Goal: Complete application form

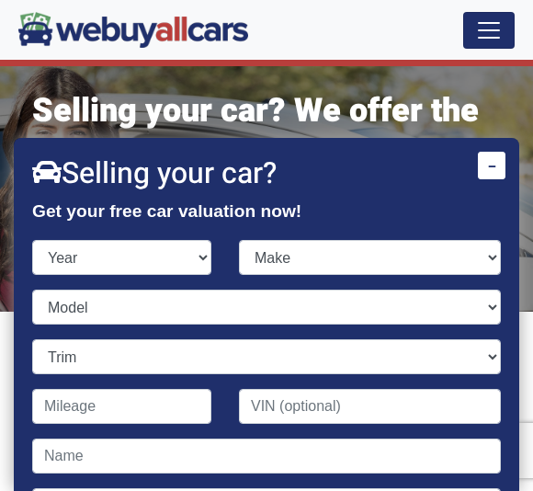
select select "2021"
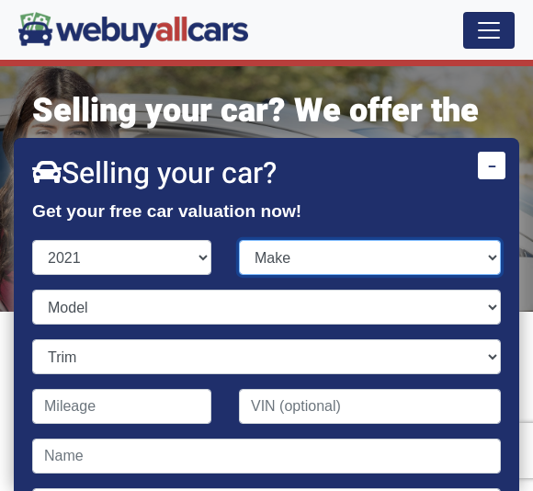
click at [395, 253] on select "Make Acura Alfa Romeo Aston [PERSON_NAME] Audi Bentley BMW Buick Cadillac Chevr…" at bounding box center [370, 257] width 262 height 35
select select "Ram"
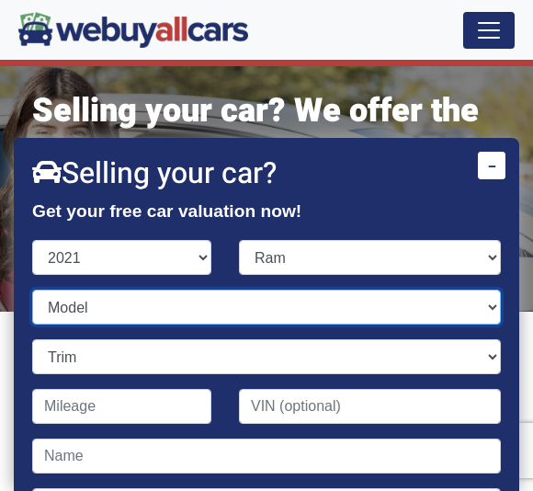
click at [422, 308] on select "Model 1500 1500 Classic 2500 3500 Promaster Cargo Van Promaster City Promaster …" at bounding box center [266, 307] width 469 height 35
select select "1500"
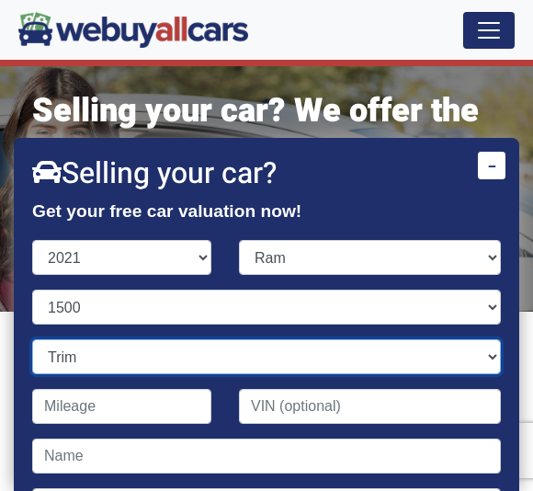
click at [486, 357] on select "Trim" at bounding box center [266, 356] width 469 height 35
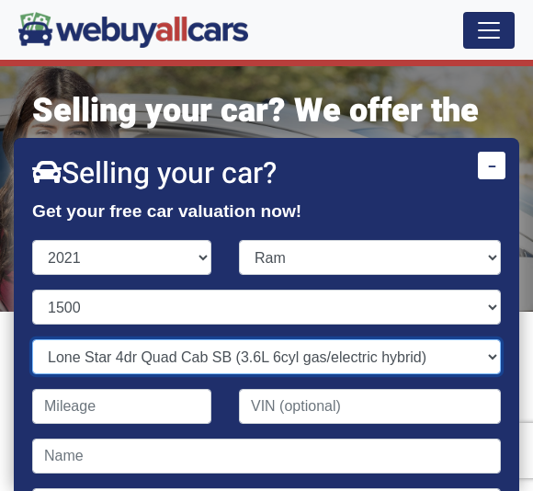
click at [486, 358] on select "Trim Big Horn 4dr Crew Cab 4WD 5.6 ft SB (3.6L 6cyl gas/electric hybrid) Big Ho…" at bounding box center [266, 356] width 469 height 35
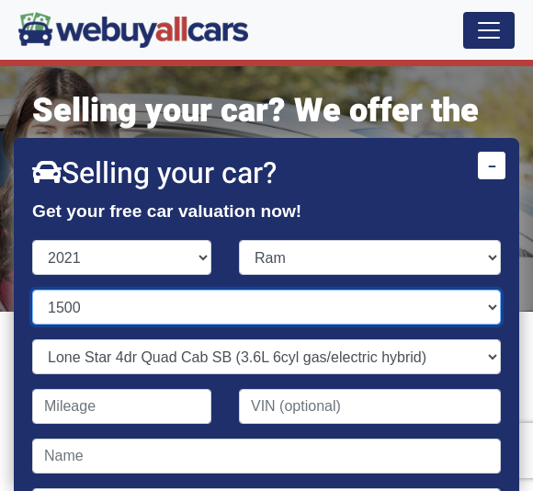
click at [479, 311] on select "Model 1500 1500 Classic 2500 3500 Promaster Cargo Van Promaster City Promaster …" at bounding box center [266, 307] width 469 height 35
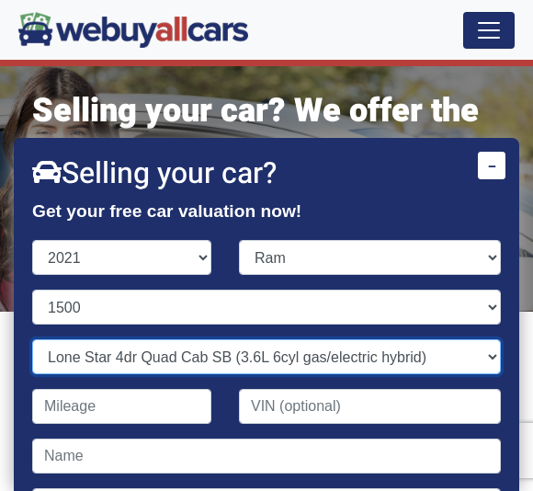
click at [488, 352] on select "Trim Big Horn 4dr Crew Cab 4WD 5.6 ft SB (3.6L 6cyl gas/electric hybrid) Big Ho…" at bounding box center [266, 356] width 469 height 35
select select "Limited 4dr Crew Cab 5.6 ft SB (5.7L 8cyl)"
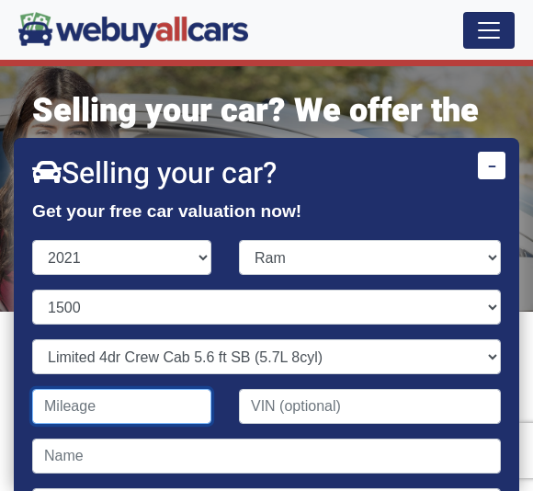
click at [160, 402] on input "Contact form" at bounding box center [121, 406] width 179 height 35
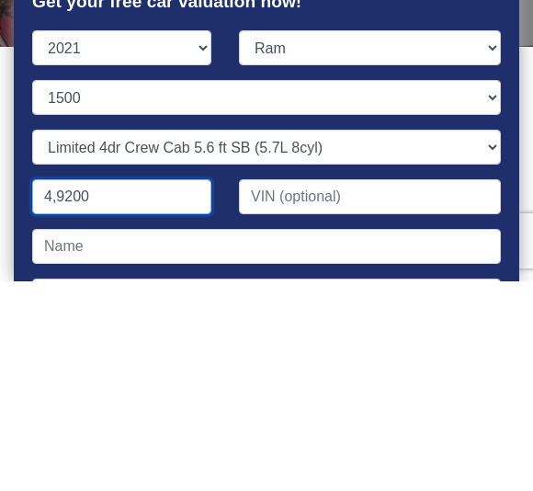
type input "49,200"
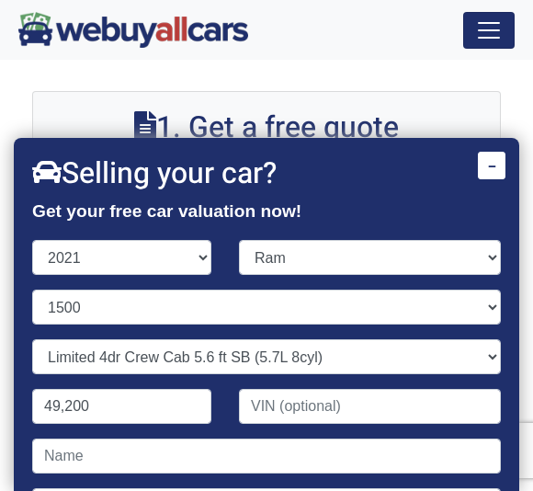
scroll to position [20, 0]
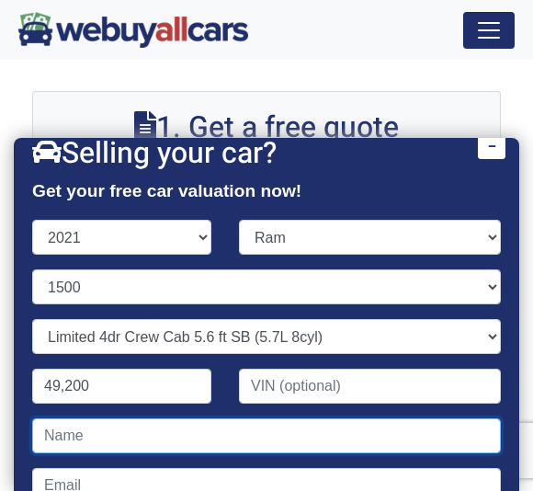
click at [230, 427] on input "Contact form" at bounding box center [266, 435] width 469 height 35
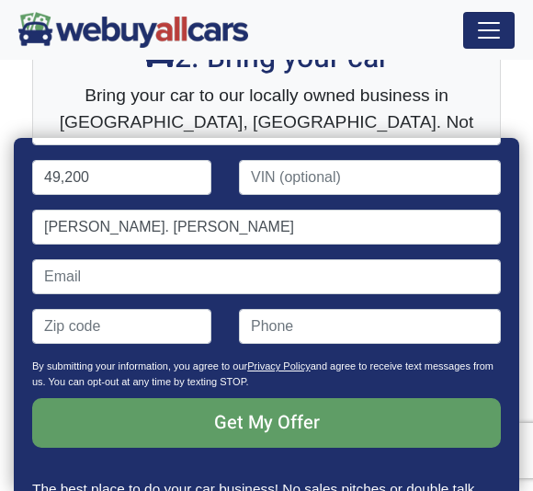
scroll to position [234, 0]
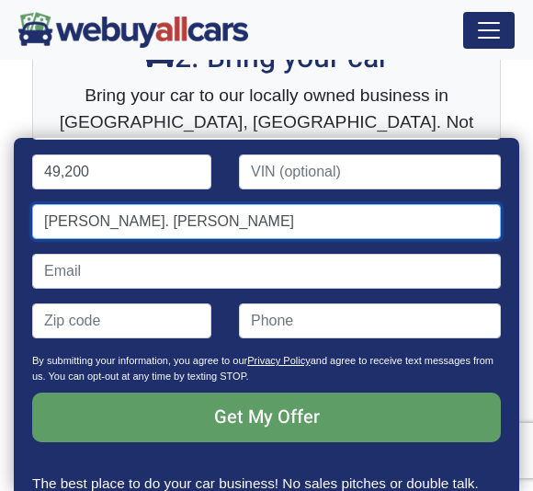
type input "[PERSON_NAME]. [PERSON_NAME]"
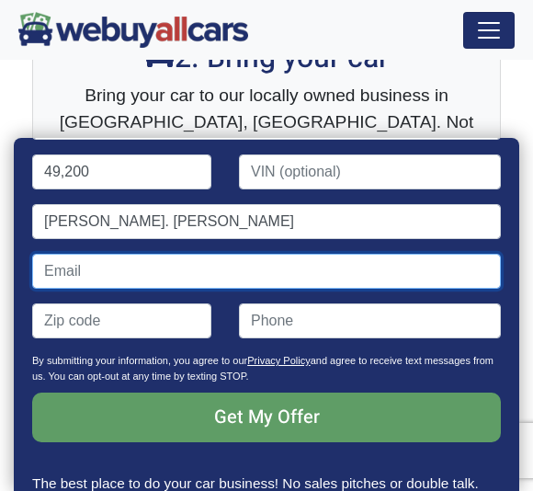
click at [328, 271] on input "Contact form" at bounding box center [266, 271] width 469 height 35
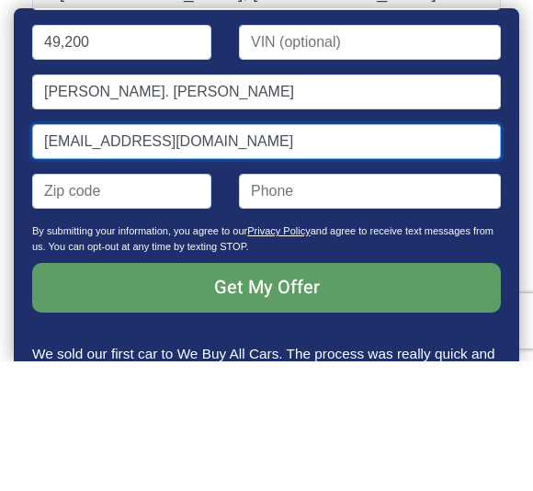
type input "[EMAIL_ADDRESS][DOMAIN_NAME]"
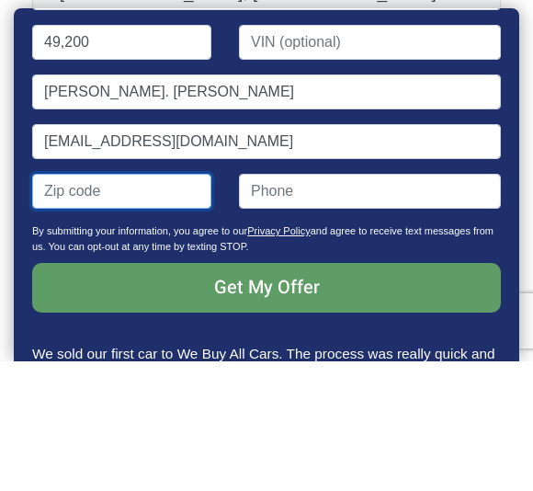
click at [142, 303] on input "Contact form" at bounding box center [121, 320] width 179 height 35
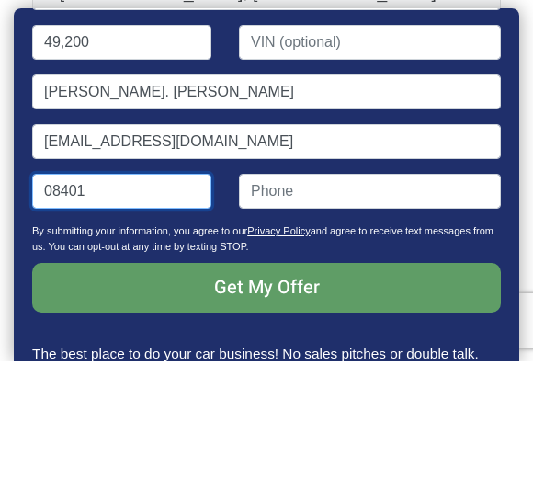
type input "08401"
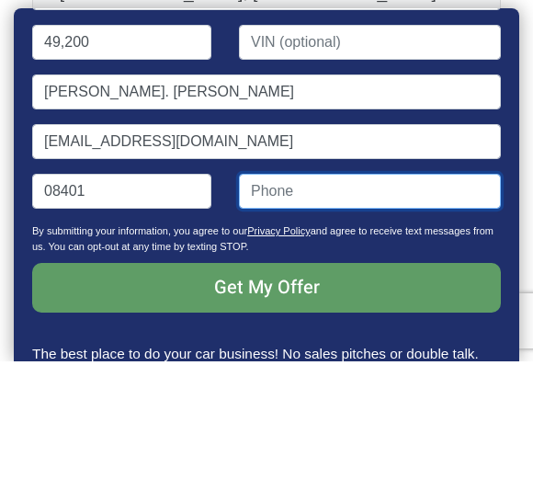
click at [386, 303] on input "Contact form" at bounding box center [370, 320] width 262 height 35
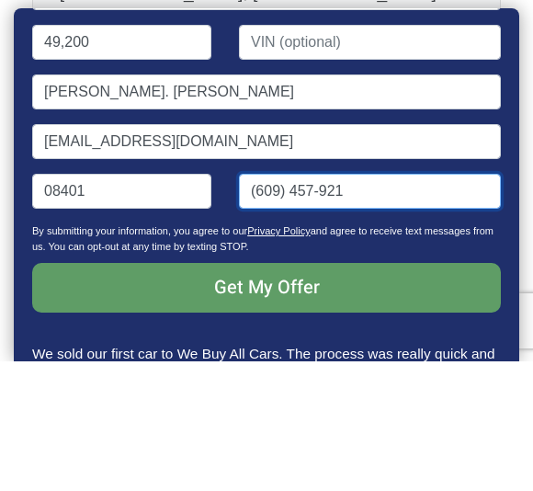
type input "[PHONE_NUMBER]"
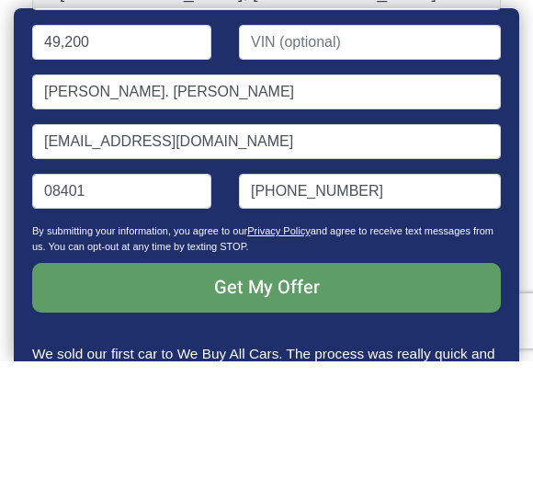
scroll to position [689, 0]
